Goal: Check status

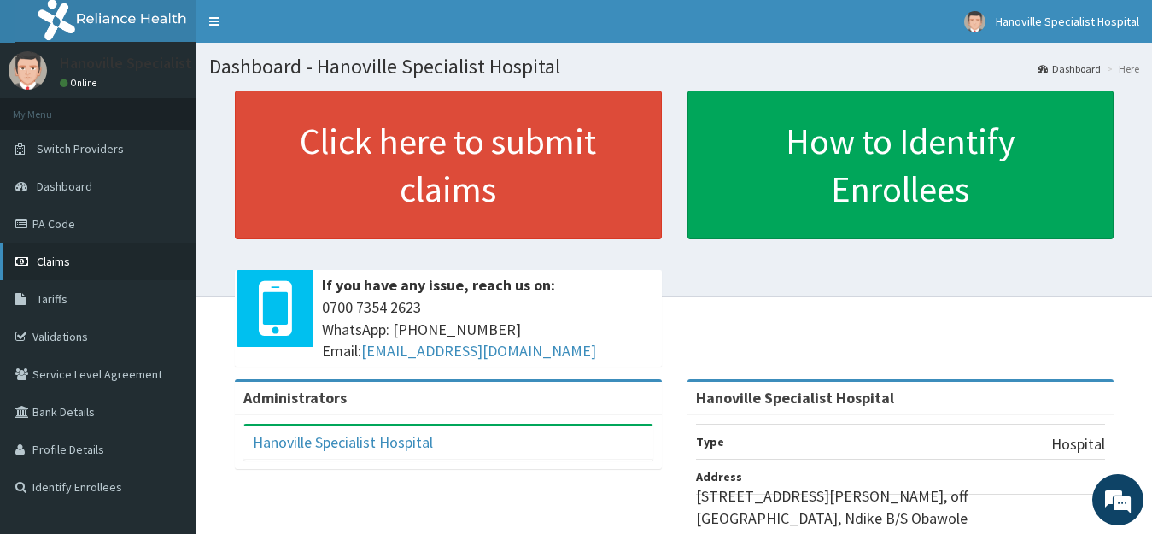
click at [110, 249] on link "Claims" at bounding box center [98, 261] width 196 height 38
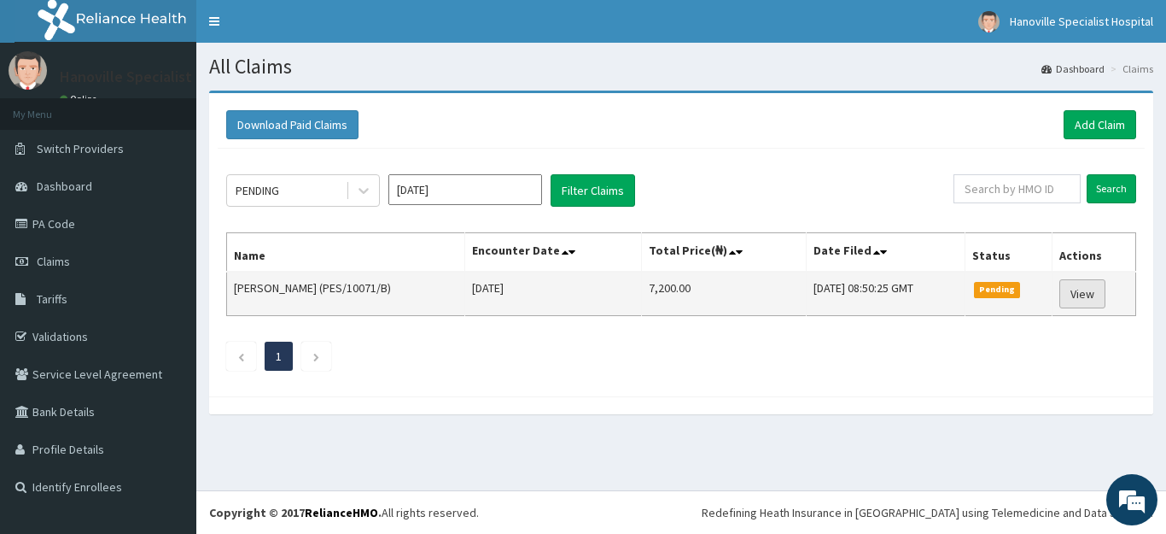
click at [1074, 295] on link "View" at bounding box center [1082, 293] width 46 height 29
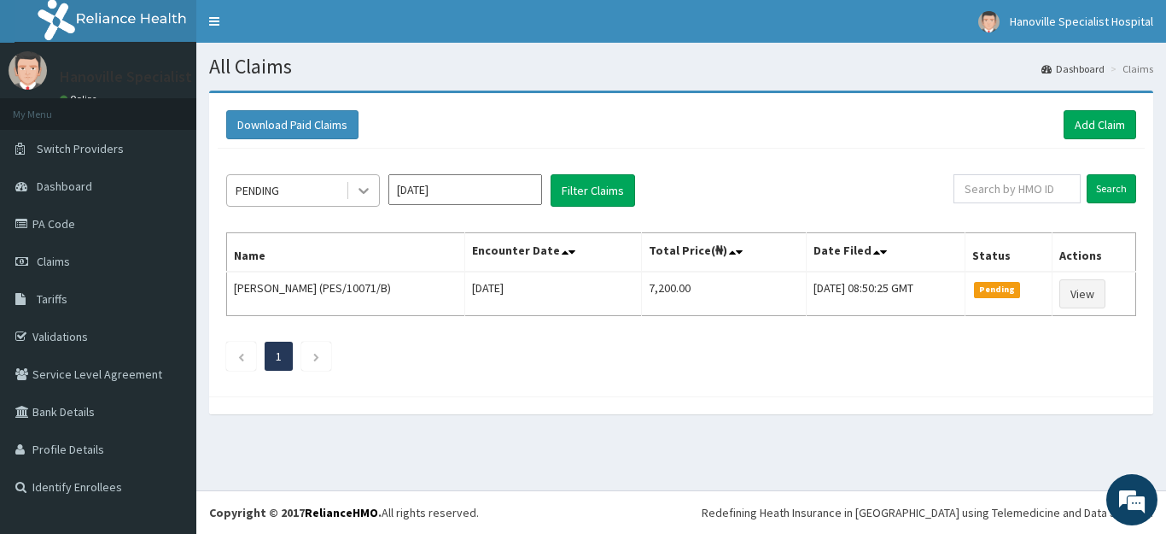
click at [357, 194] on icon at bounding box center [363, 190] width 17 height 17
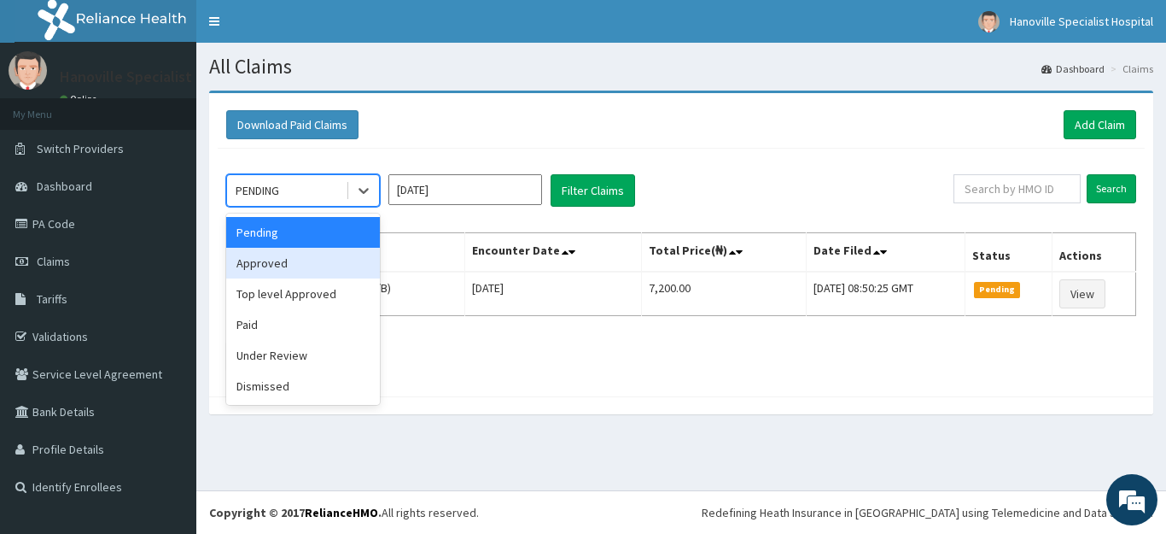
click at [354, 248] on div "Approved" at bounding box center [303, 263] width 154 height 31
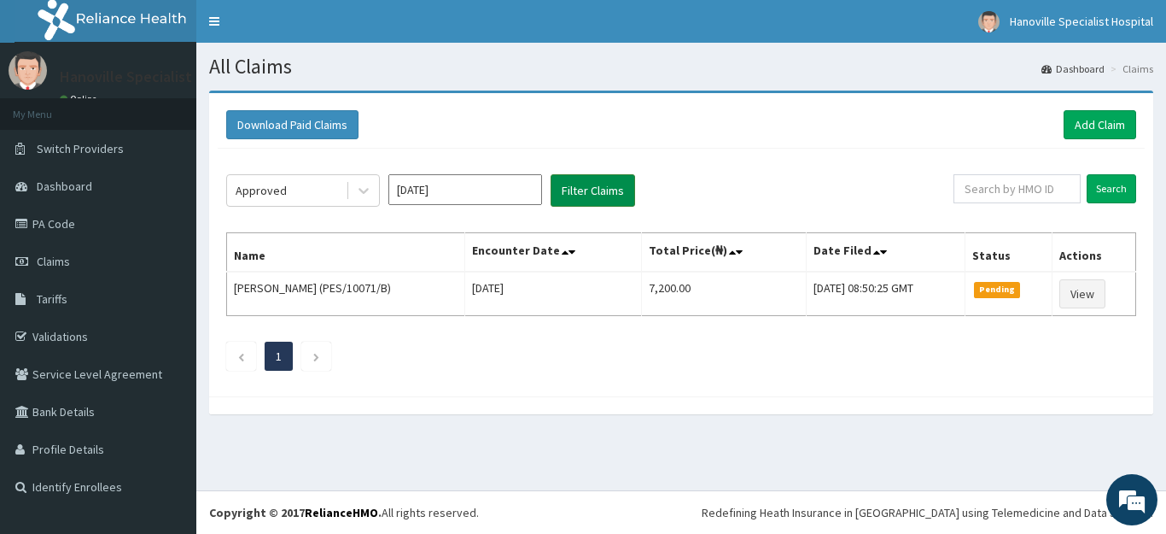
click at [557, 188] on button "Filter Claims" at bounding box center [593, 190] width 85 height 32
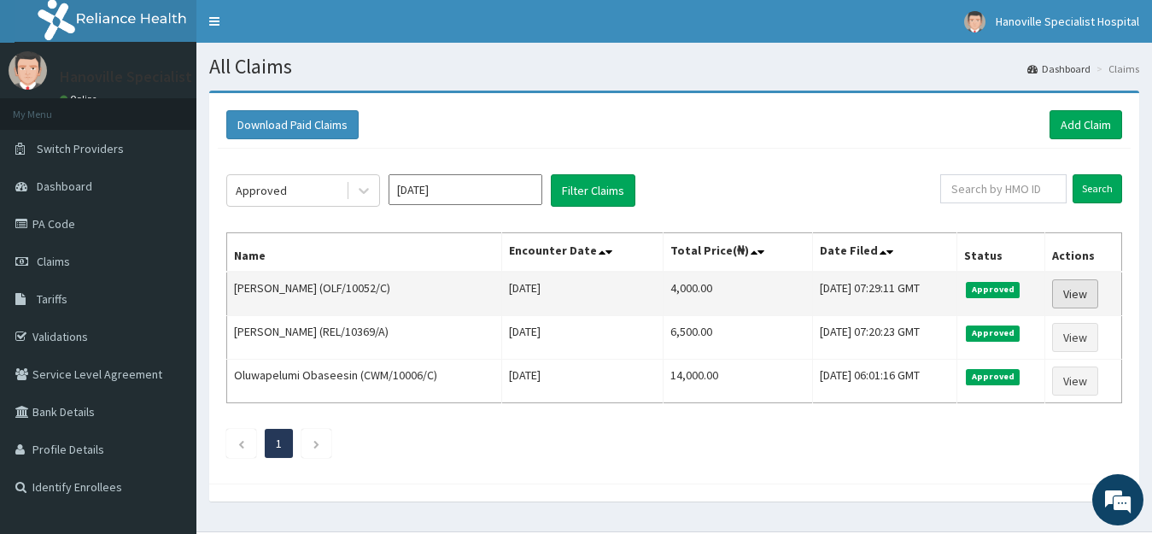
click at [1098, 295] on link "View" at bounding box center [1075, 293] width 46 height 29
